Goal: Task Accomplishment & Management: Understand process/instructions

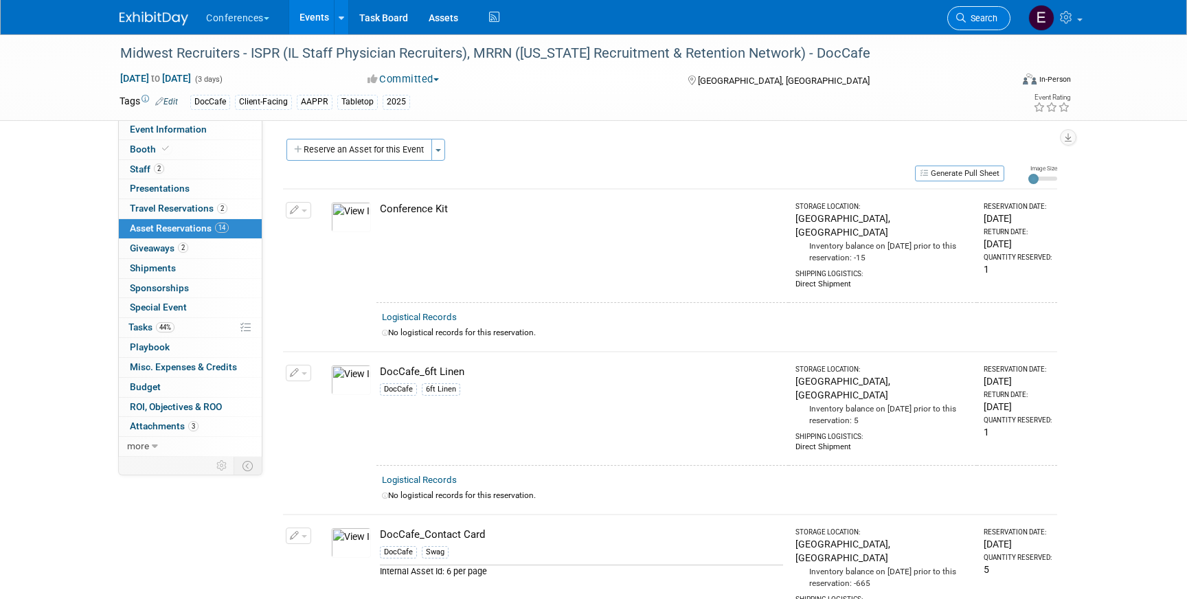
click at [979, 14] on span "Search" at bounding box center [981, 18] width 32 height 10
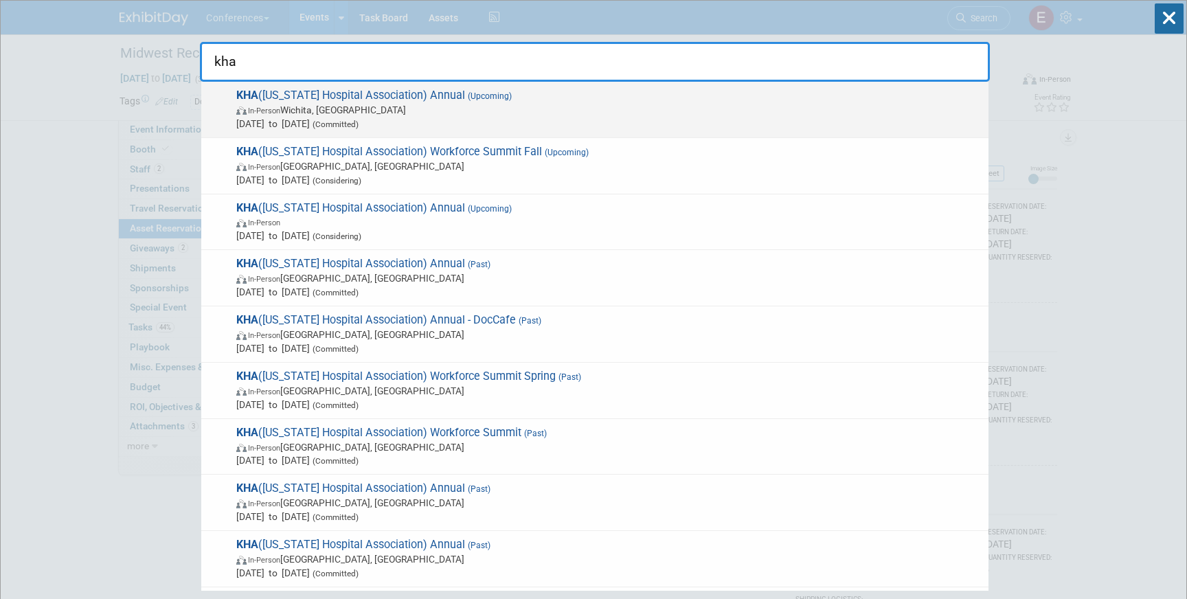
type input "kha"
click at [500, 115] on span "In-Person Wichita, KS" at bounding box center [608, 110] width 745 height 14
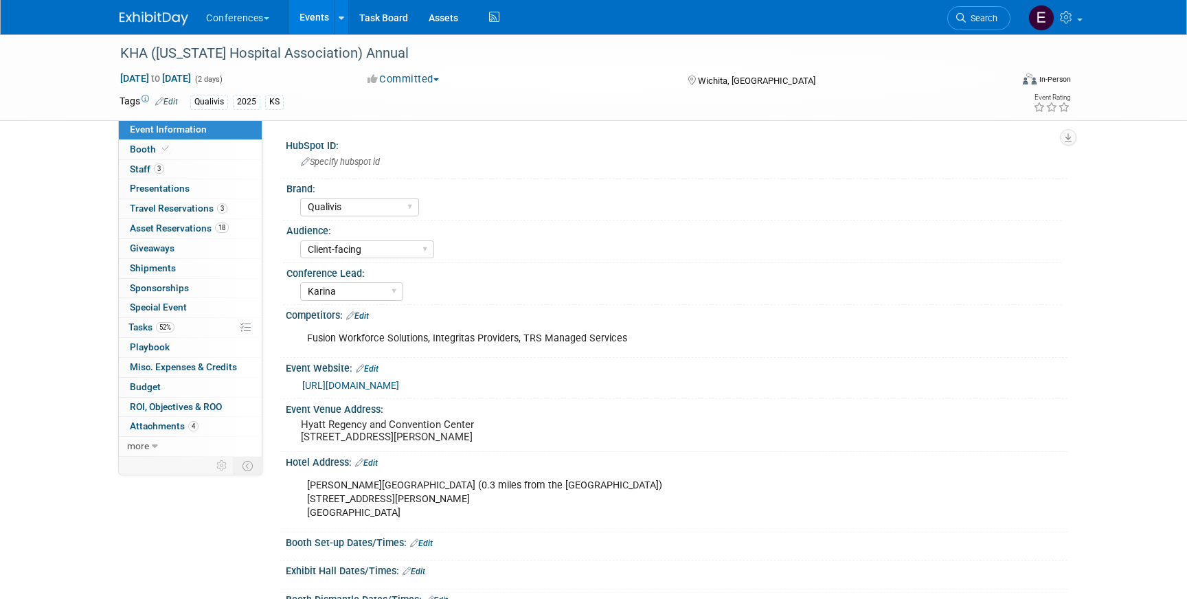
select select "Qualivis"
select select "Client-facing"
select select "Karina"
click at [215, 148] on link "Booth" at bounding box center [190, 149] width 143 height 19
select select "6' tabletop"
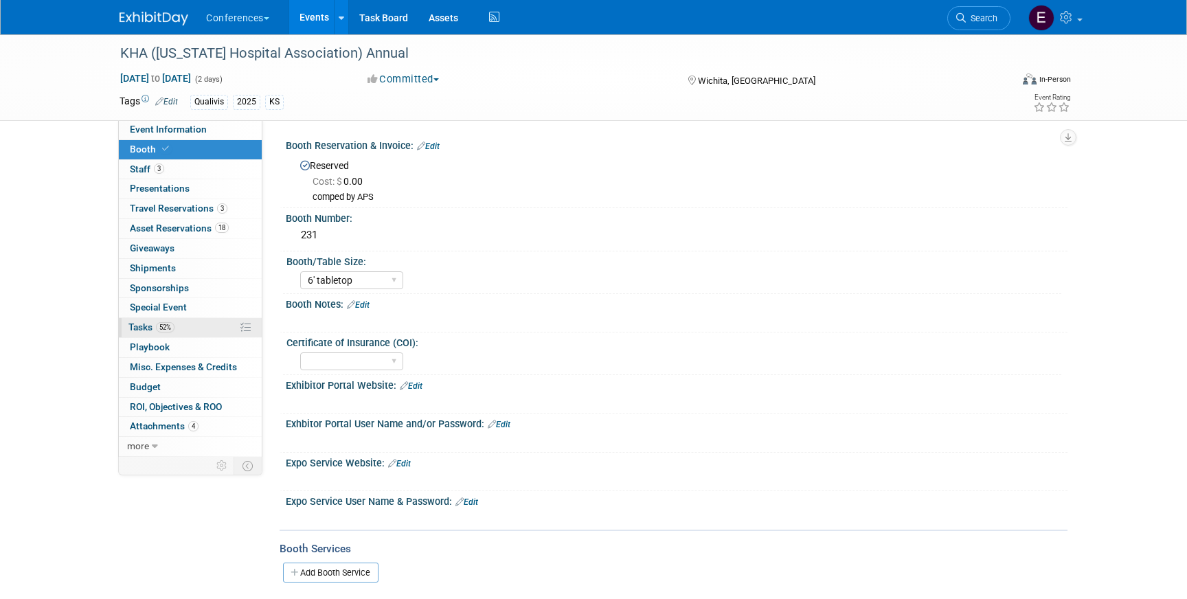
click at [170, 330] on span "52%" at bounding box center [165, 327] width 19 height 10
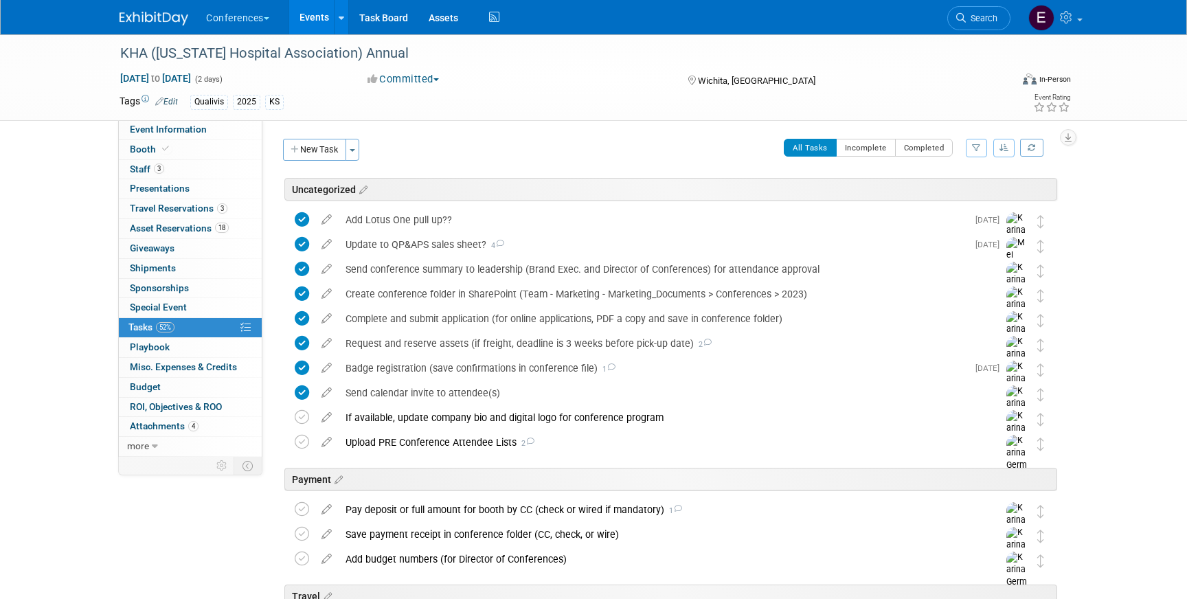
scroll to position [545, 0]
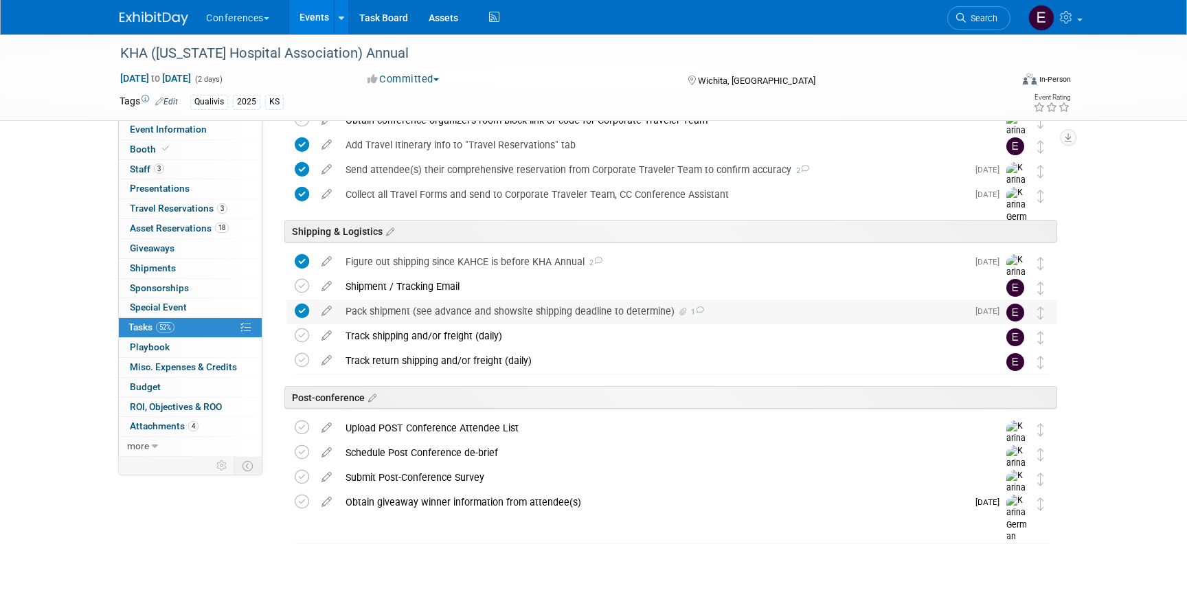
click at [450, 314] on div "Pack shipment (see advance and showsite shipping deadline to determine) 1" at bounding box center [653, 310] width 628 height 23
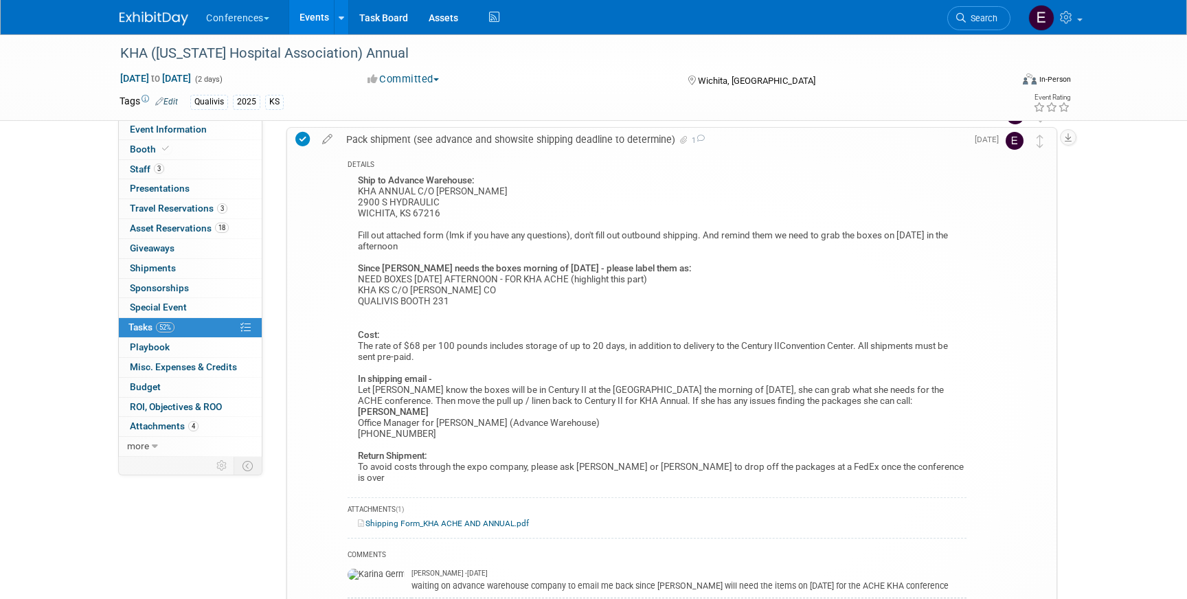
scroll to position [716, 0]
drag, startPoint x: 784, startPoint y: 237, endPoint x: 868, endPoint y: 239, distance: 83.8
click at [868, 239] on div "Ship to Advance Warehouse: KHA ANNUAL C/O [PERSON_NAME] [STREET_ADDRESS] Fill o…" at bounding box center [656, 332] width 619 height 319
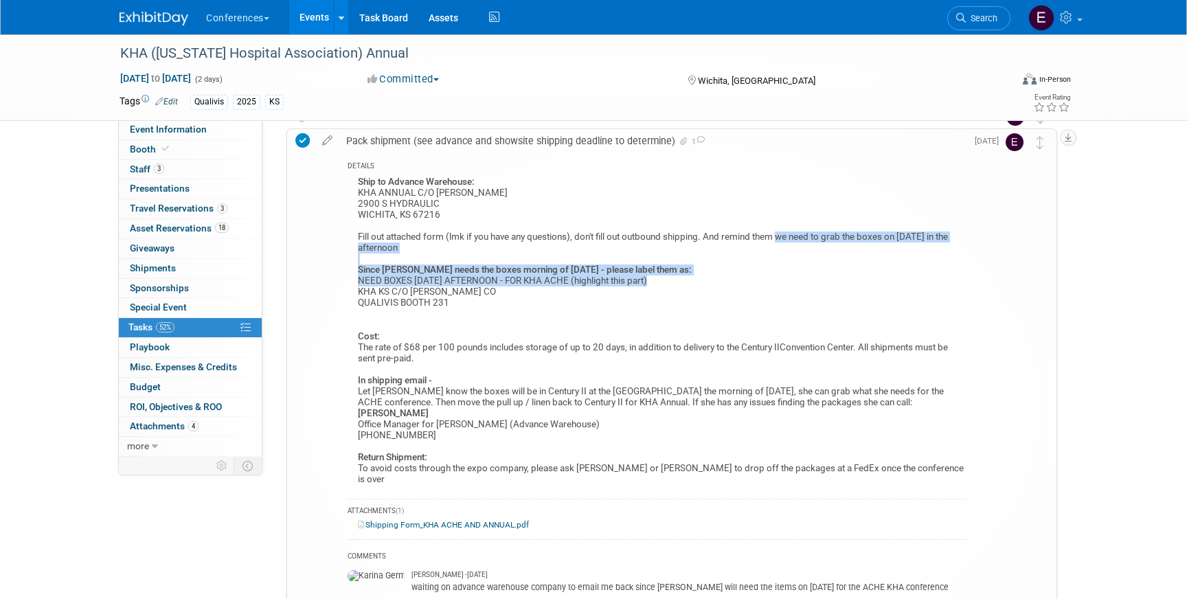
drag, startPoint x: 781, startPoint y: 236, endPoint x: 661, endPoint y: 278, distance: 127.9
click at [661, 278] on div "Ship to Advance Warehouse: KHA ANNUAL C/O [PERSON_NAME] [STREET_ADDRESS] Fill o…" at bounding box center [656, 332] width 619 height 319
copy div "we need to grab the boxes on [DATE] in the afternoon Since [PERSON_NAME] needs …"
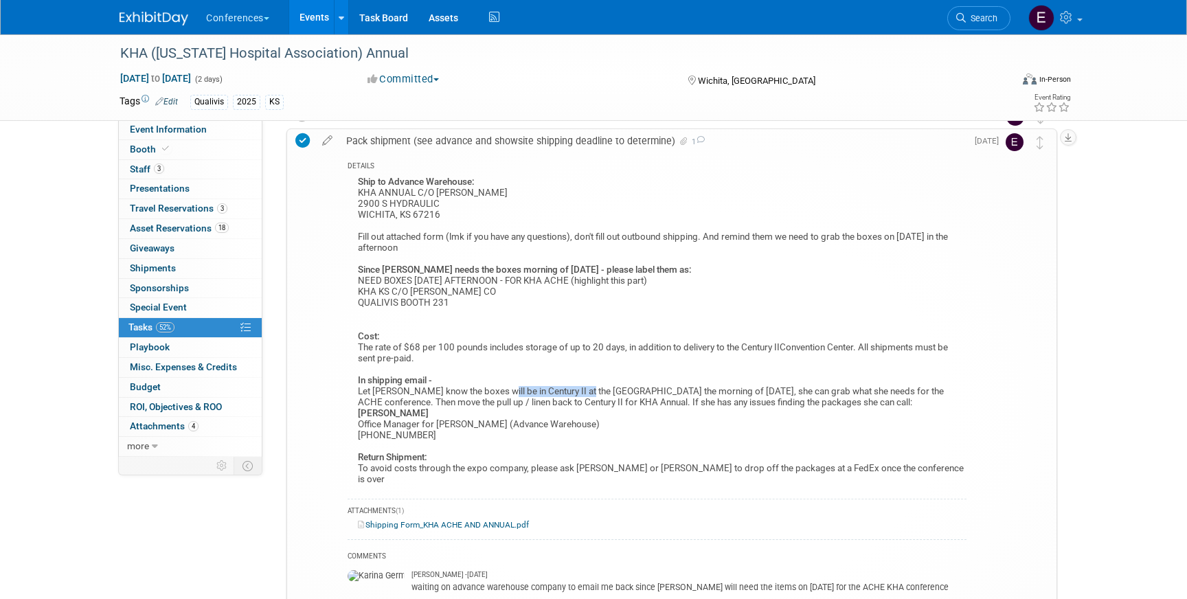
drag, startPoint x: 494, startPoint y: 389, endPoint x: 582, endPoint y: 391, distance: 87.9
click at [582, 391] on div "Ship to Advance Warehouse: KHA ANNUAL C/O [PERSON_NAME] [STREET_ADDRESS] Fill o…" at bounding box center [656, 332] width 619 height 319
copy div "Century II at the [GEOGRAPHIC_DATA]"
